Goal: Task Accomplishment & Management: Complete application form

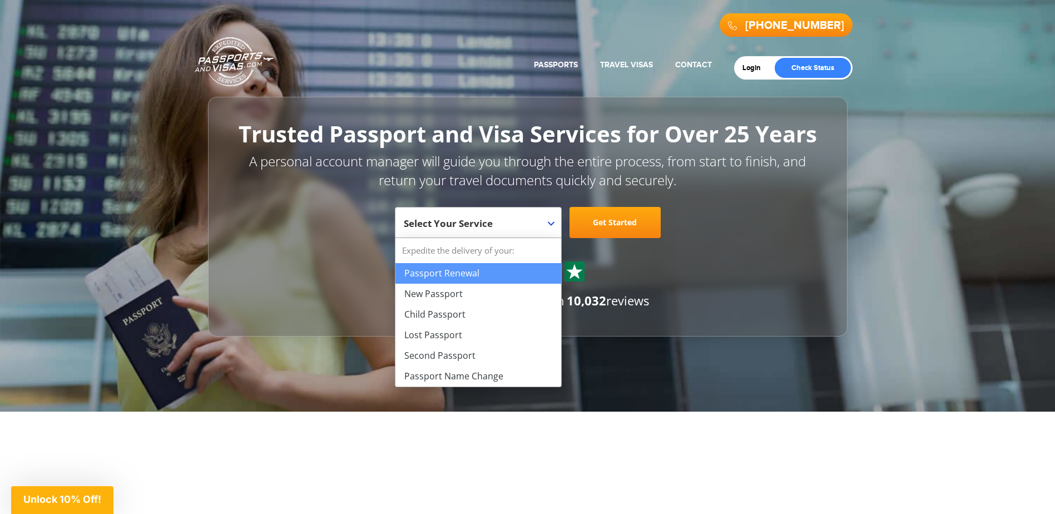
click at [551, 224] on b at bounding box center [551, 223] width 7 height 4
select select "**********"
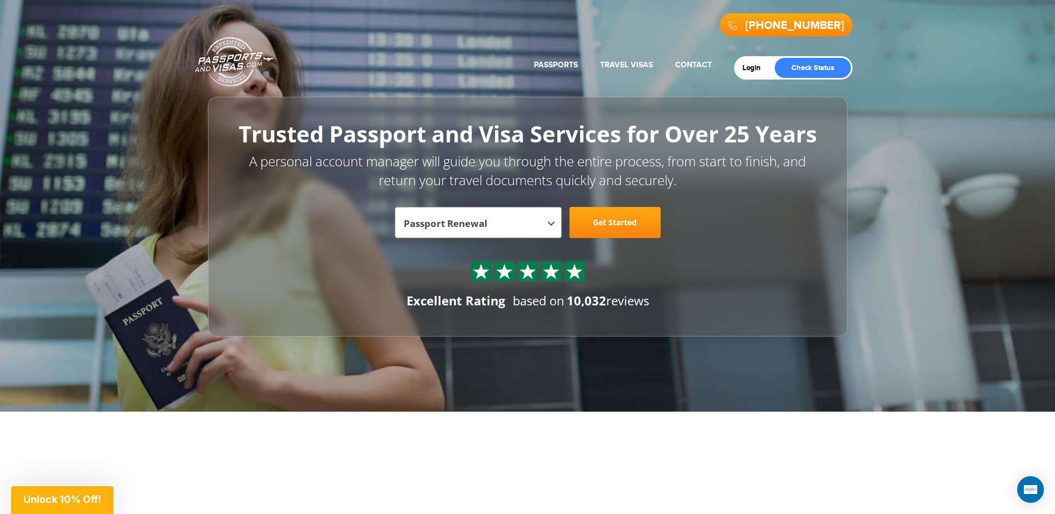
click at [609, 224] on link "Get Started" at bounding box center [614, 222] width 91 height 31
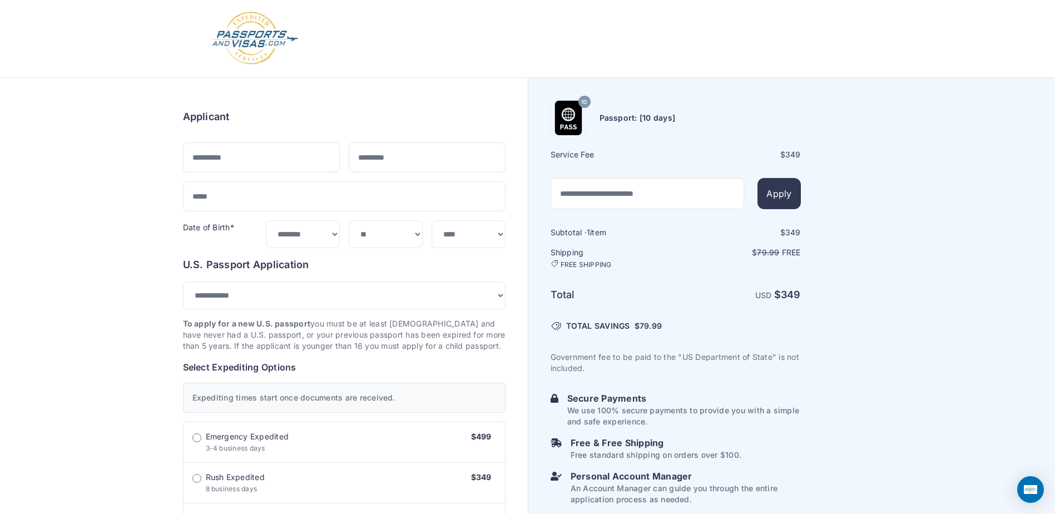
select select "***"
